Goal: Obtain resource: Download file/media

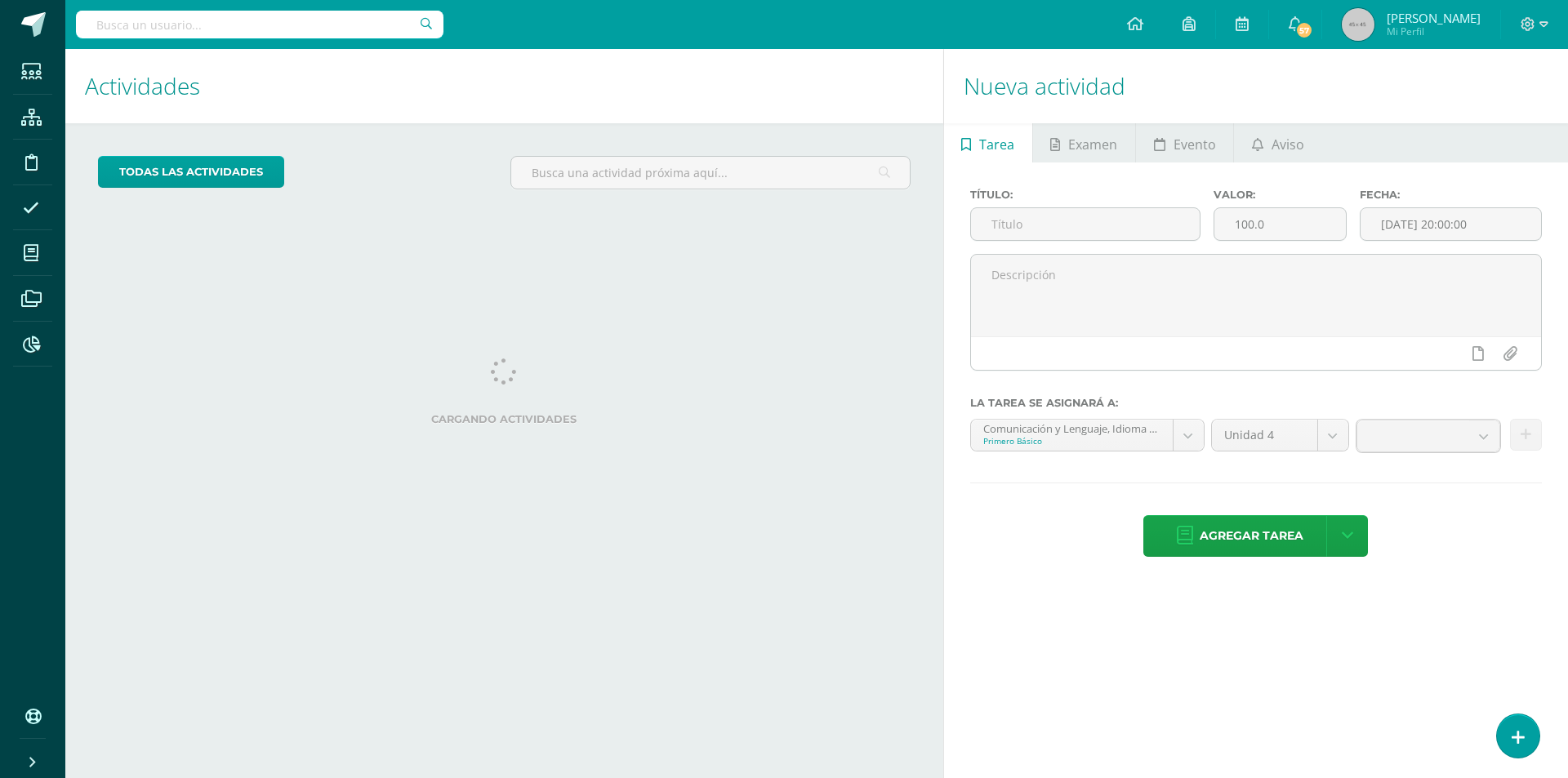
drag, startPoint x: 312, startPoint y: 10, endPoint x: 341, endPoint y: 54, distance: 52.7
click at [314, 11] on div at bounding box center [259, 24] width 368 height 49
click at [339, 40] on div at bounding box center [259, 24] width 368 height 49
click at [342, 24] on input "text" at bounding box center [259, 24] width 368 height 28
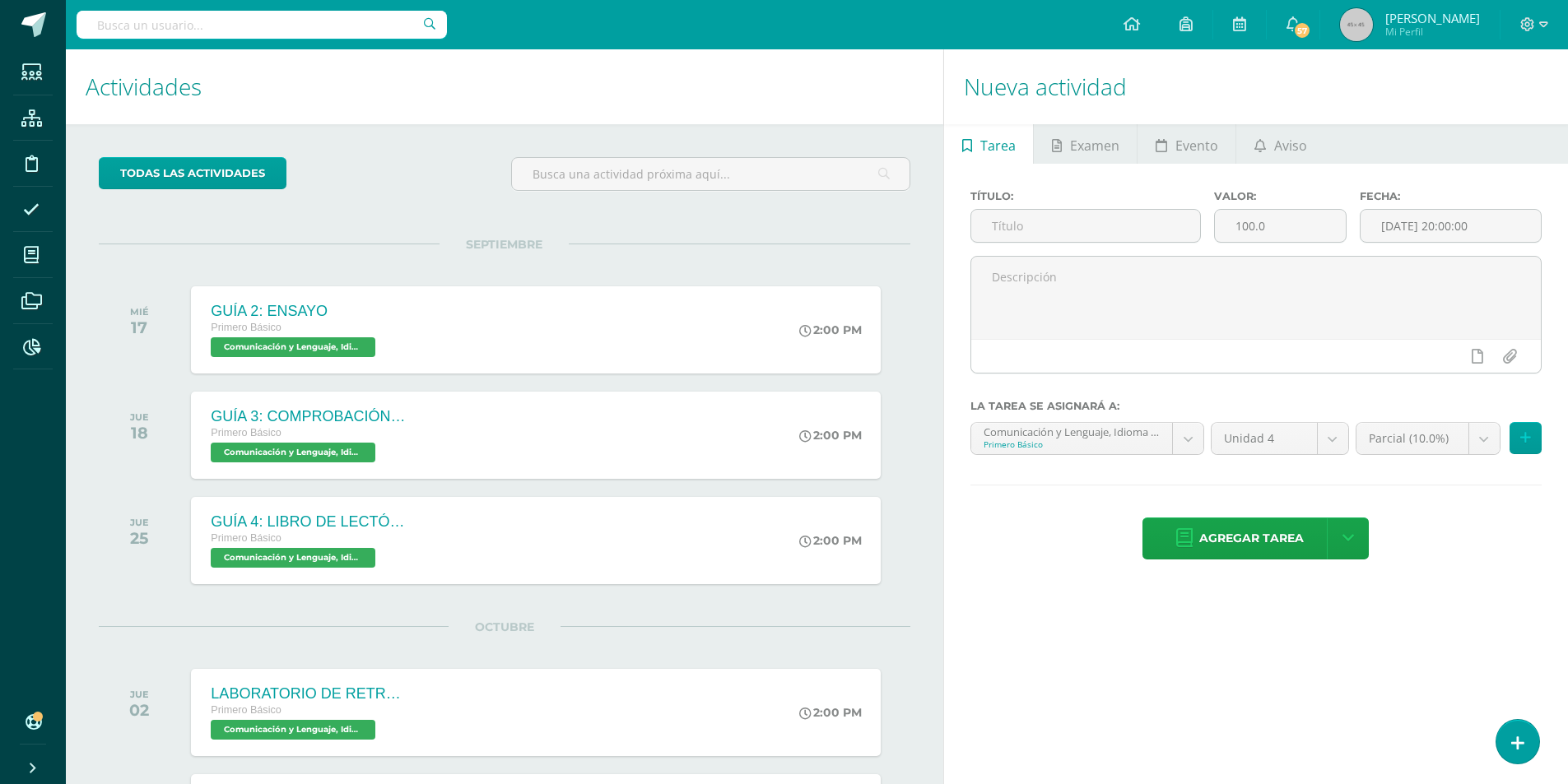
click at [182, 24] on input "text" at bounding box center [261, 25] width 371 height 28
type input "Pablo López"
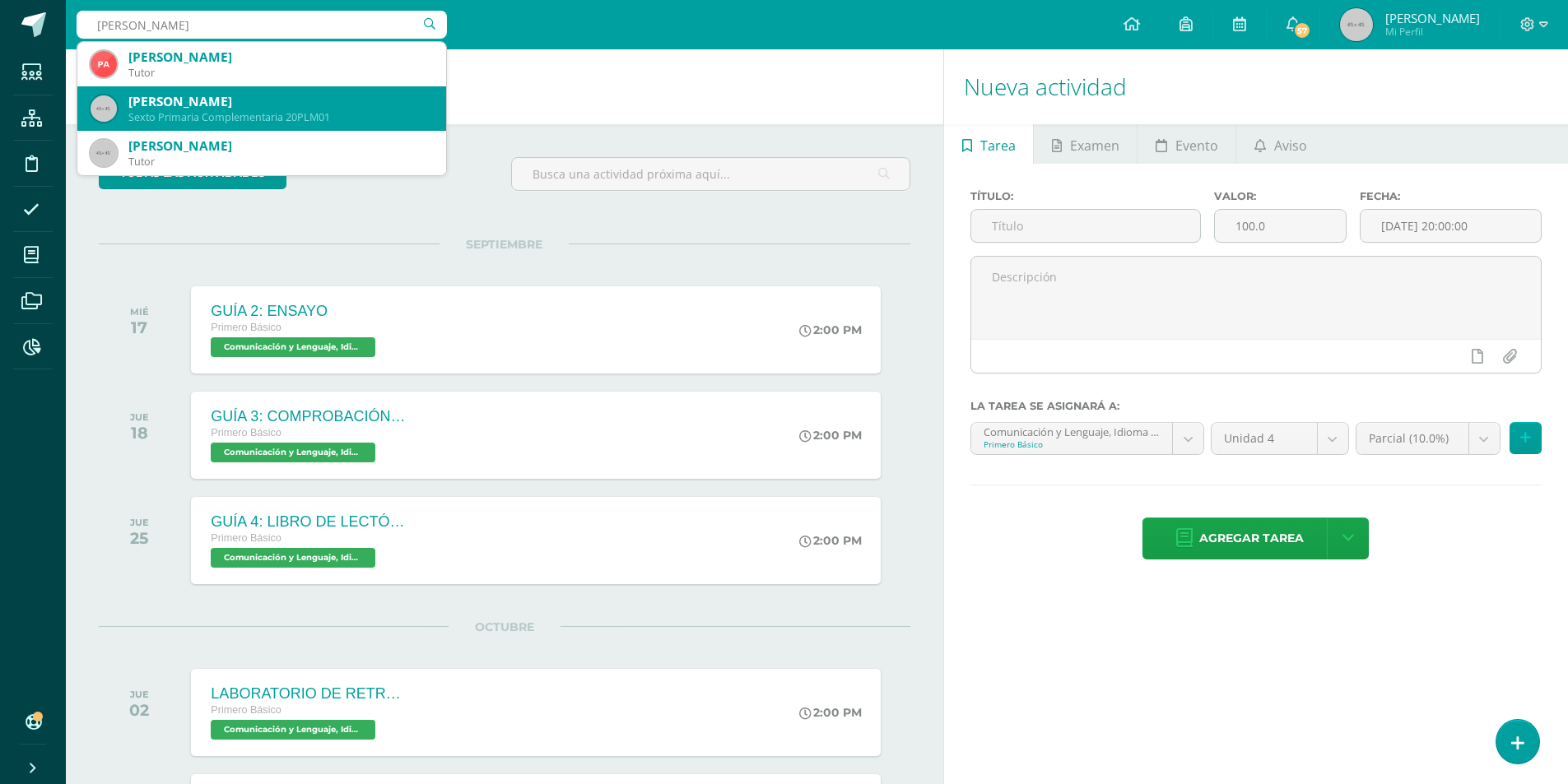
click at [315, 120] on div "Sexto Primaria Complementaria 20PLM01" at bounding box center [280, 117] width 304 height 14
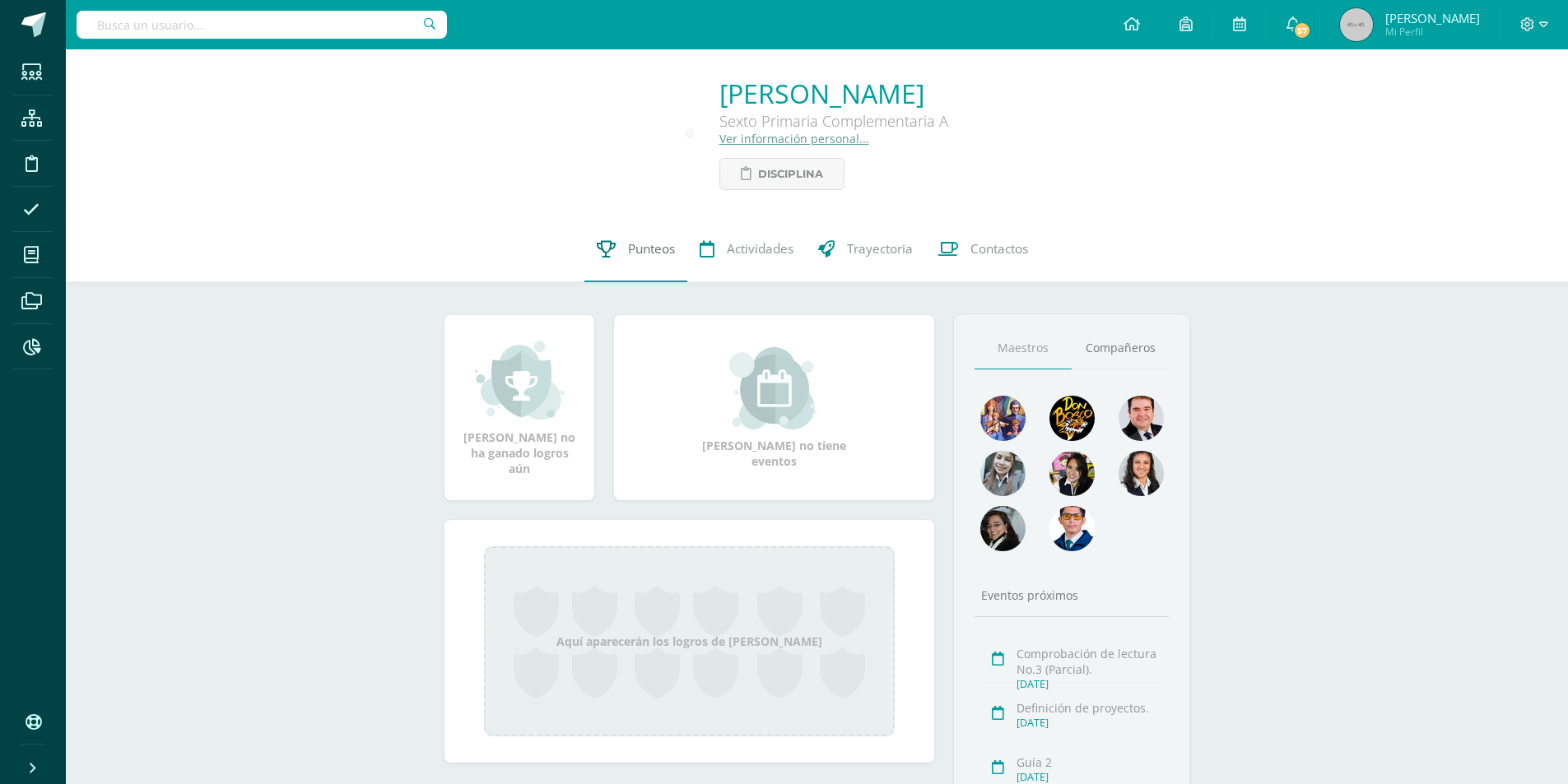
click at [644, 257] on span "Punteos" at bounding box center [651, 248] width 47 height 17
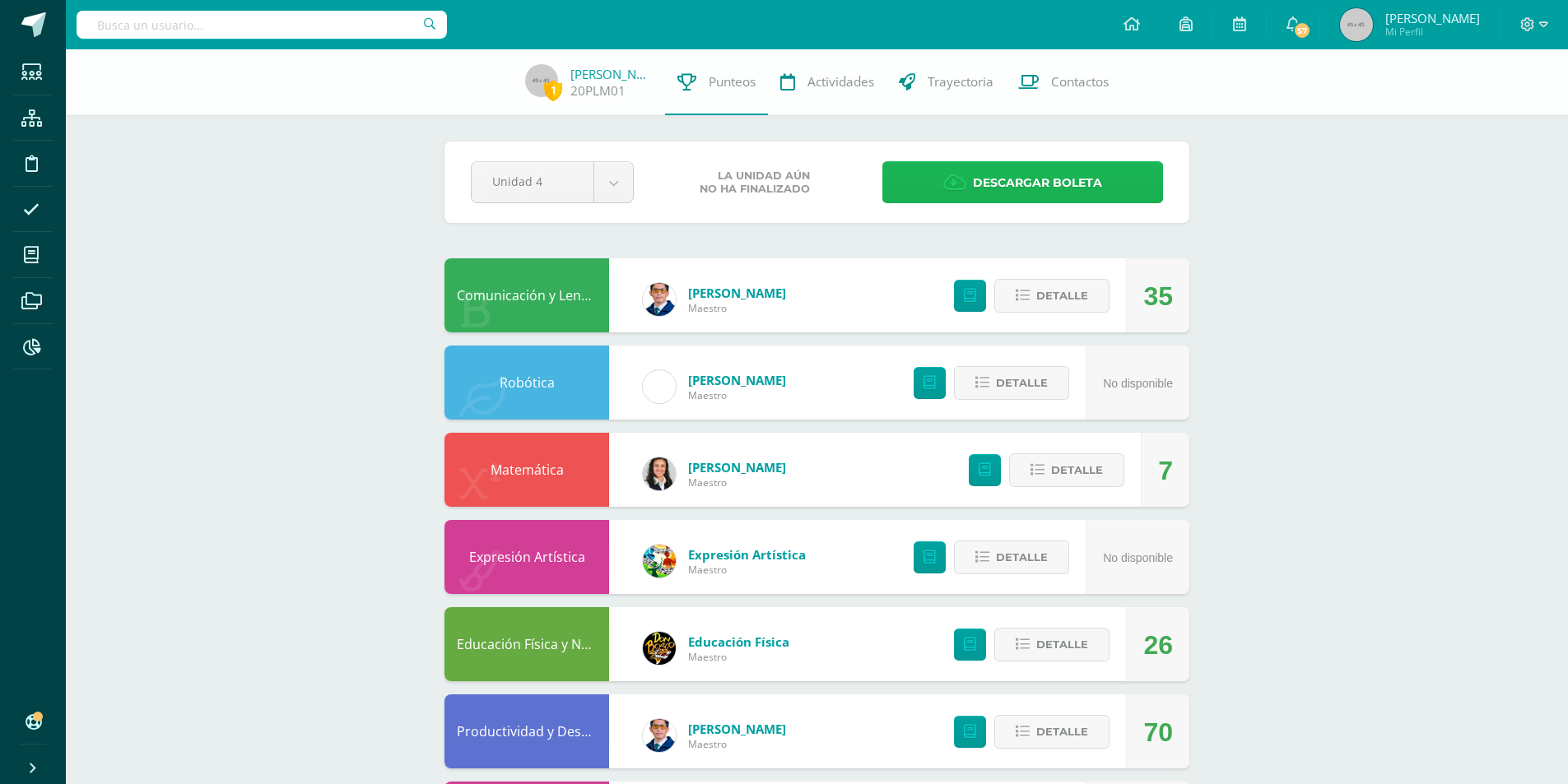
click at [985, 183] on span "Descargar boleta" at bounding box center [1037, 183] width 129 height 41
click at [350, 13] on input "text" at bounding box center [261, 25] width 371 height 28
type input "NOriega"
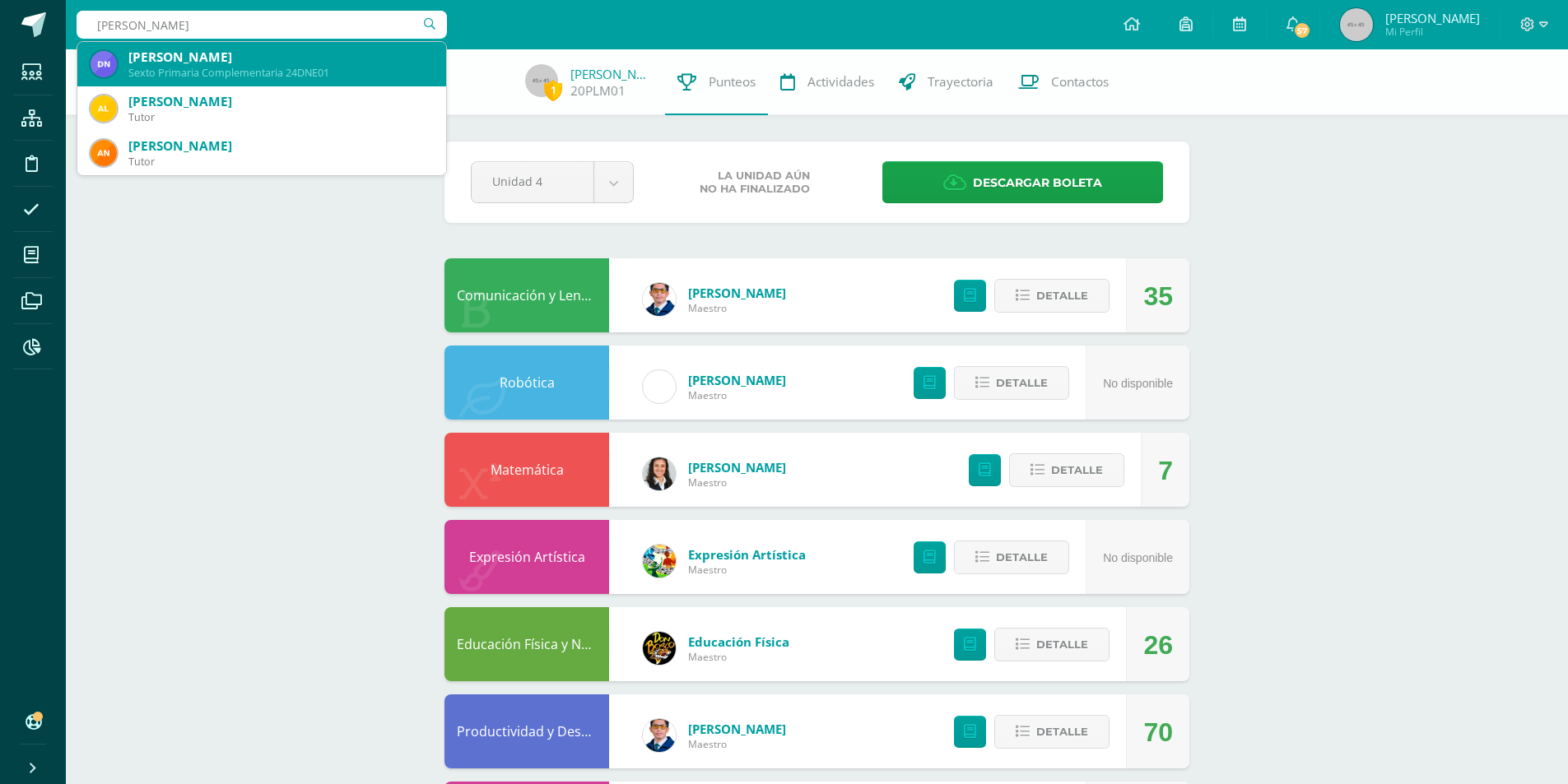
click at [349, 78] on div "Sexto Primaria Complementaria 24DNE01" at bounding box center [280, 73] width 304 height 14
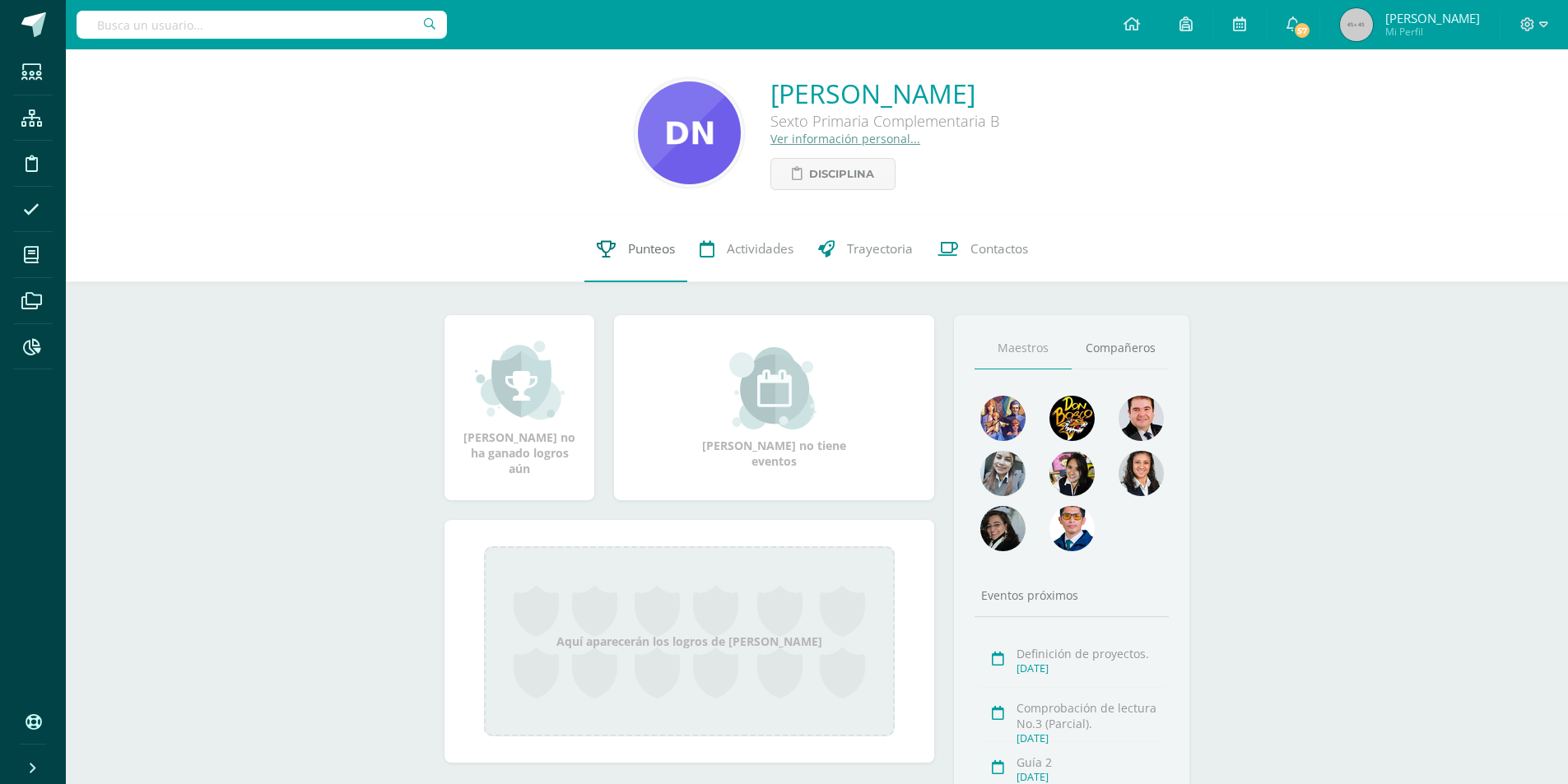
click at [638, 259] on link "Punteos" at bounding box center [635, 249] width 103 height 66
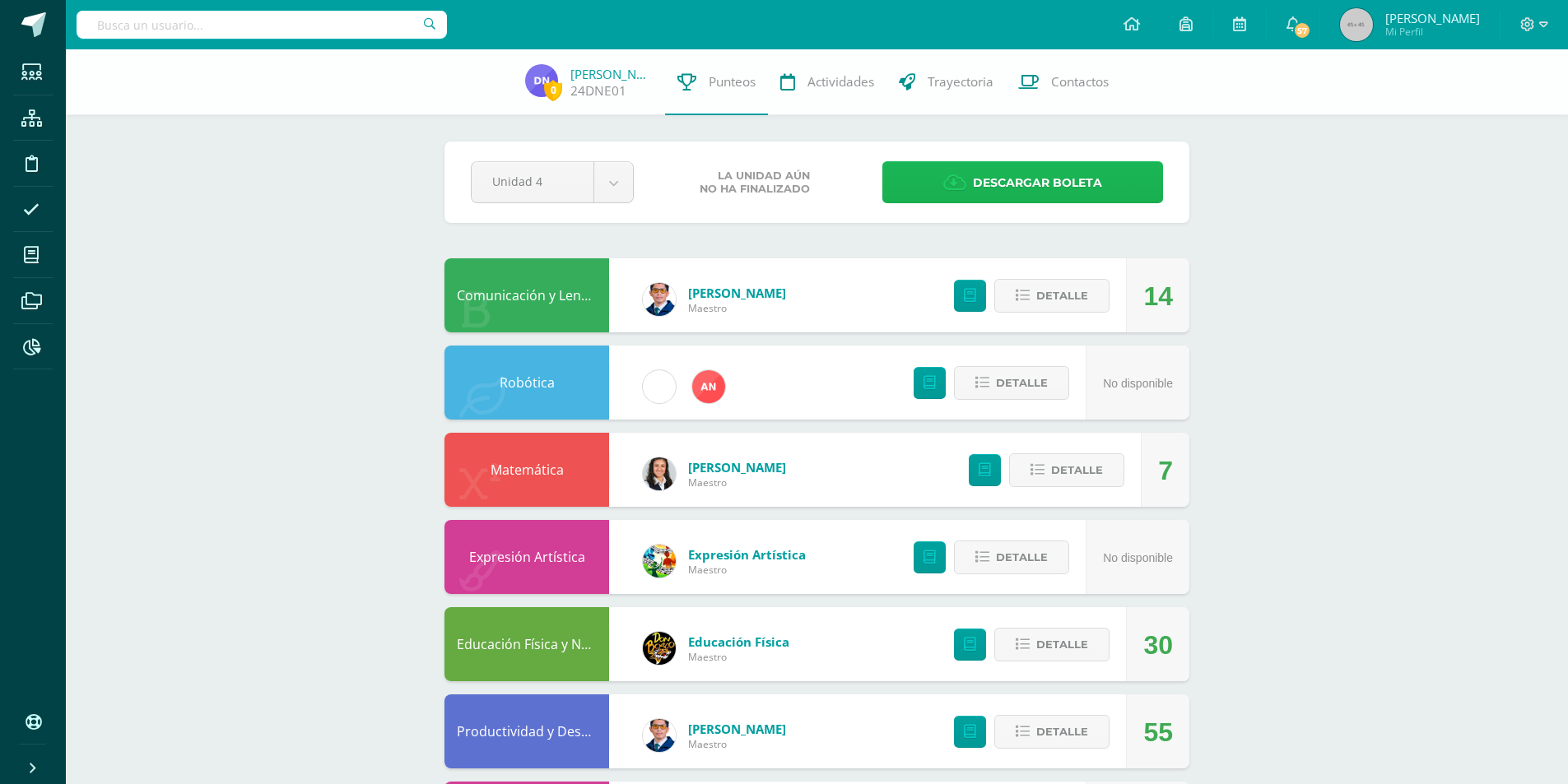
click at [1057, 181] on span "Descargar boleta" at bounding box center [1037, 183] width 129 height 41
click at [258, 35] on input "text" at bounding box center [261, 25] width 371 height 28
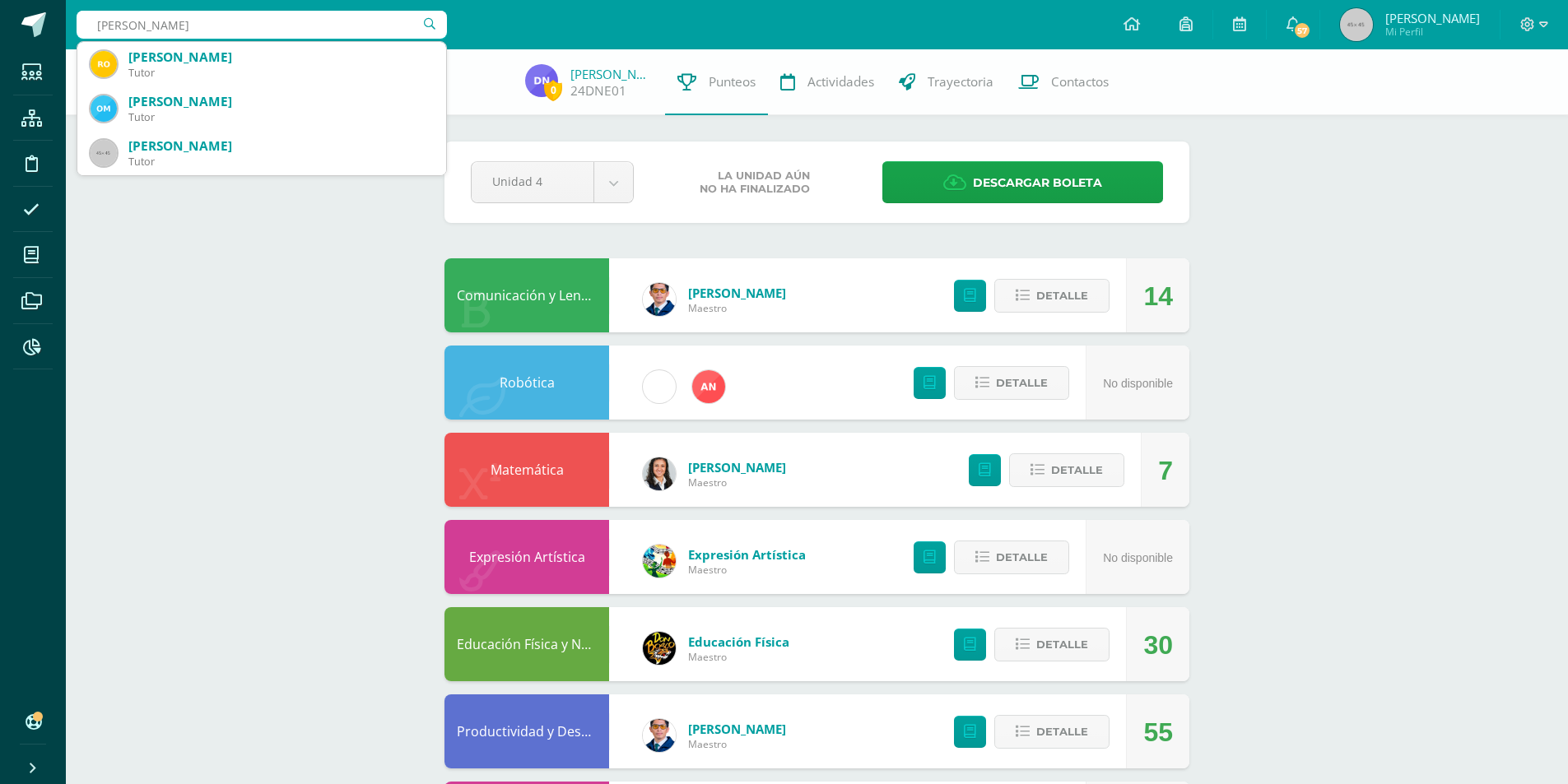
type input "[PERSON_NAME]"
